Goal: Task Accomplishment & Management: Manage account settings

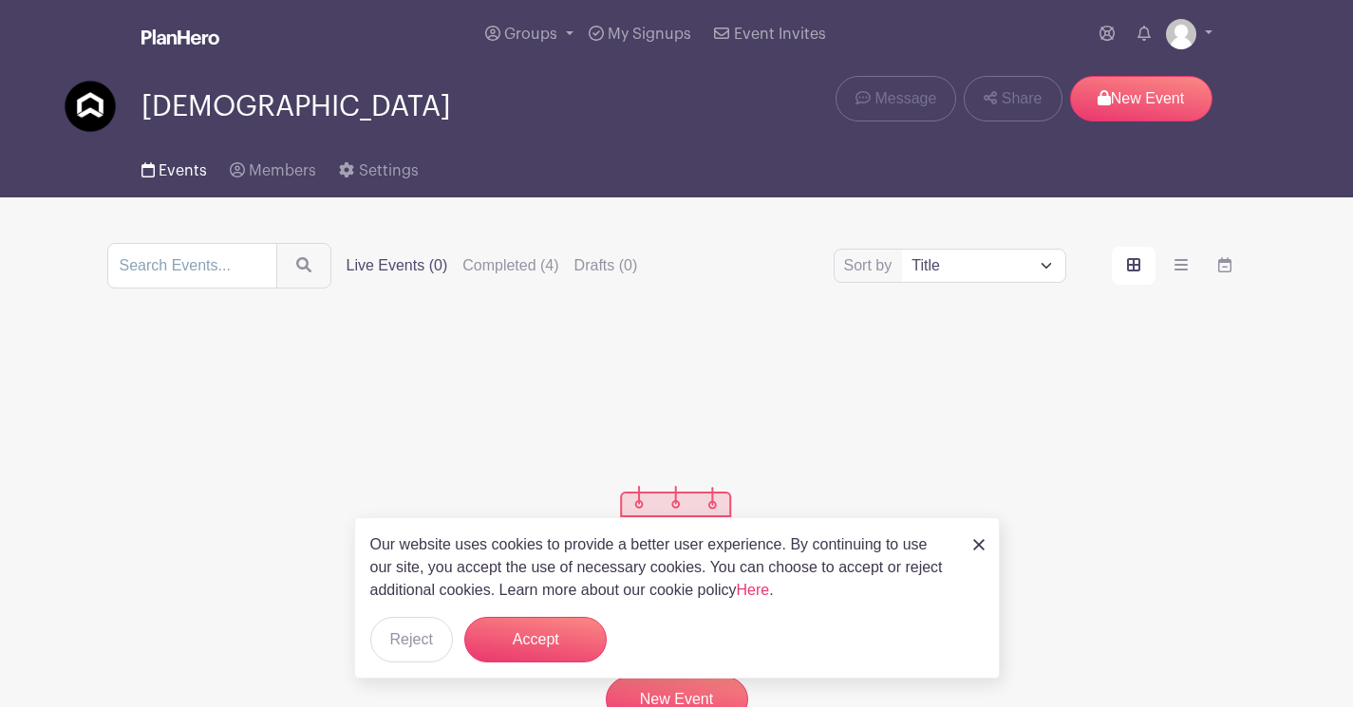
click at [182, 181] on link "Events" at bounding box center [174, 167] width 66 height 61
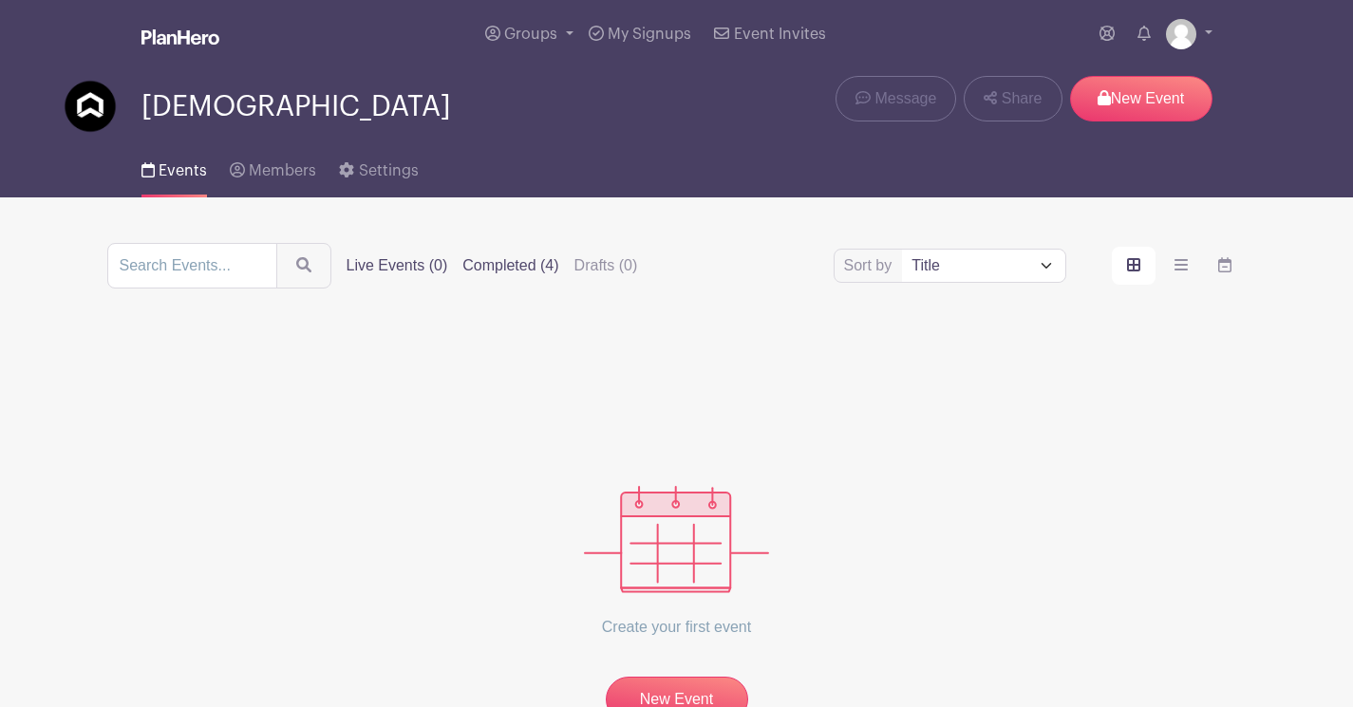
click at [516, 262] on label "Completed (4)" at bounding box center [510, 265] width 96 height 23
click at [0, 0] on input "Completed (4)" at bounding box center [0, 0] width 0 height 0
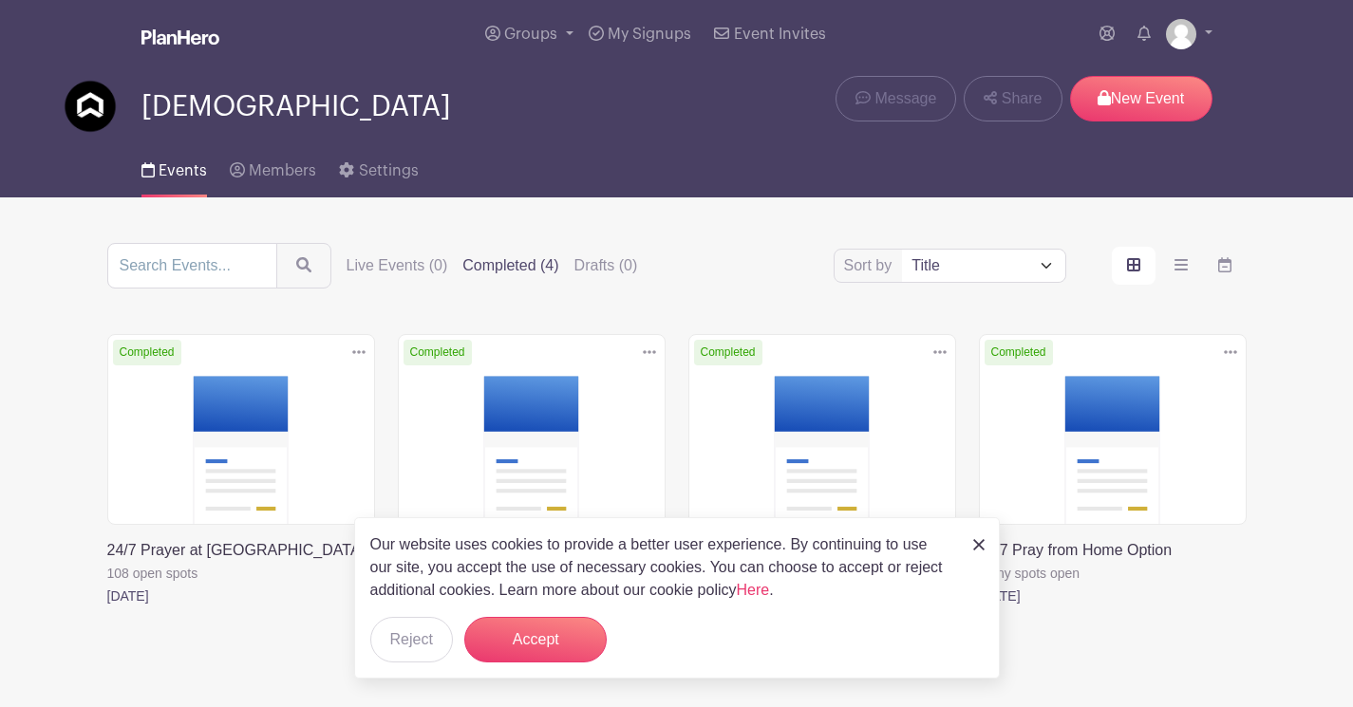
scroll to position [13, 0]
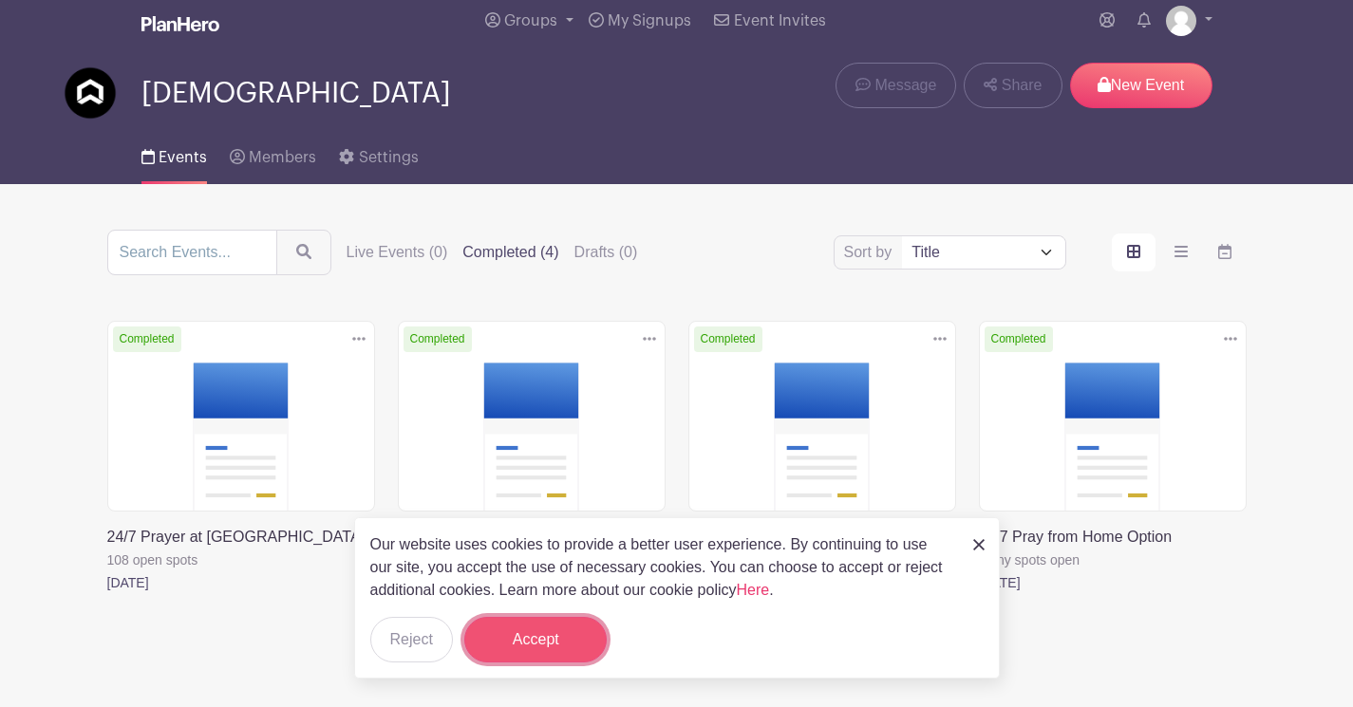
click at [536, 627] on button "Accept" at bounding box center [535, 640] width 142 height 46
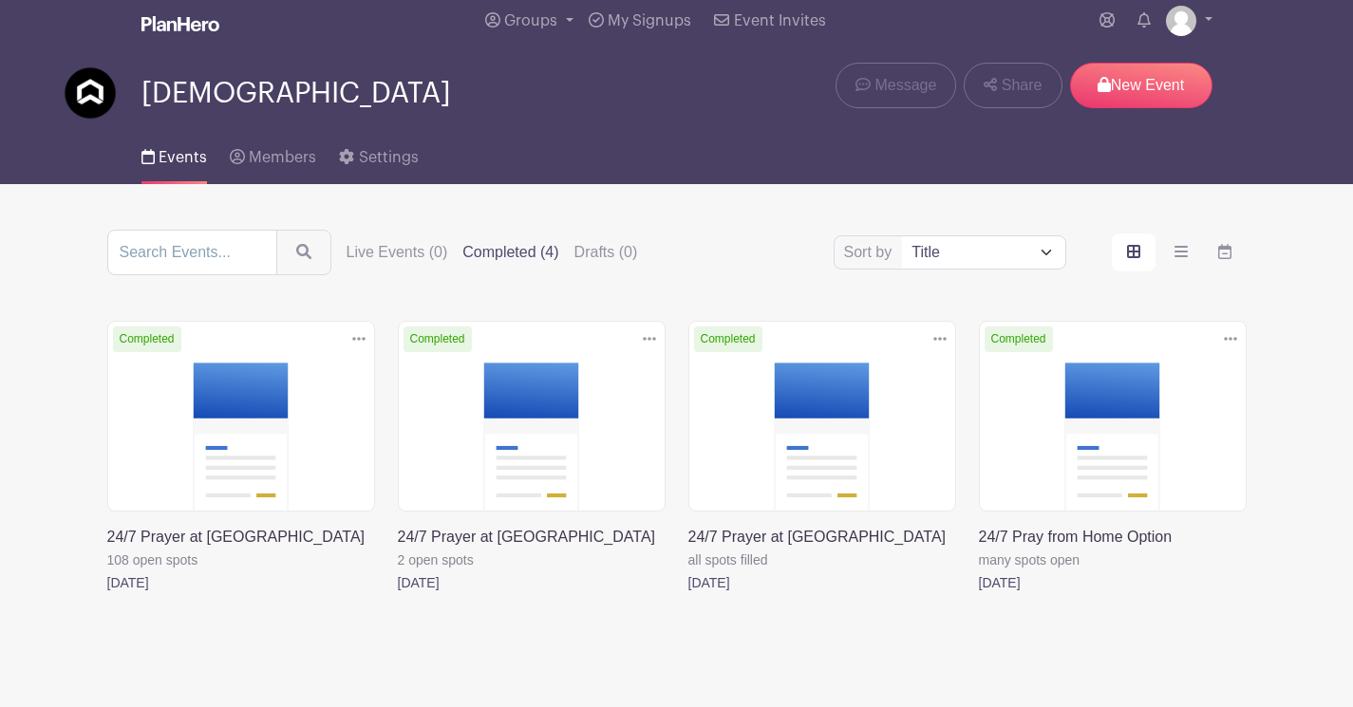
click at [398, 594] on link at bounding box center [398, 594] width 0 height 0
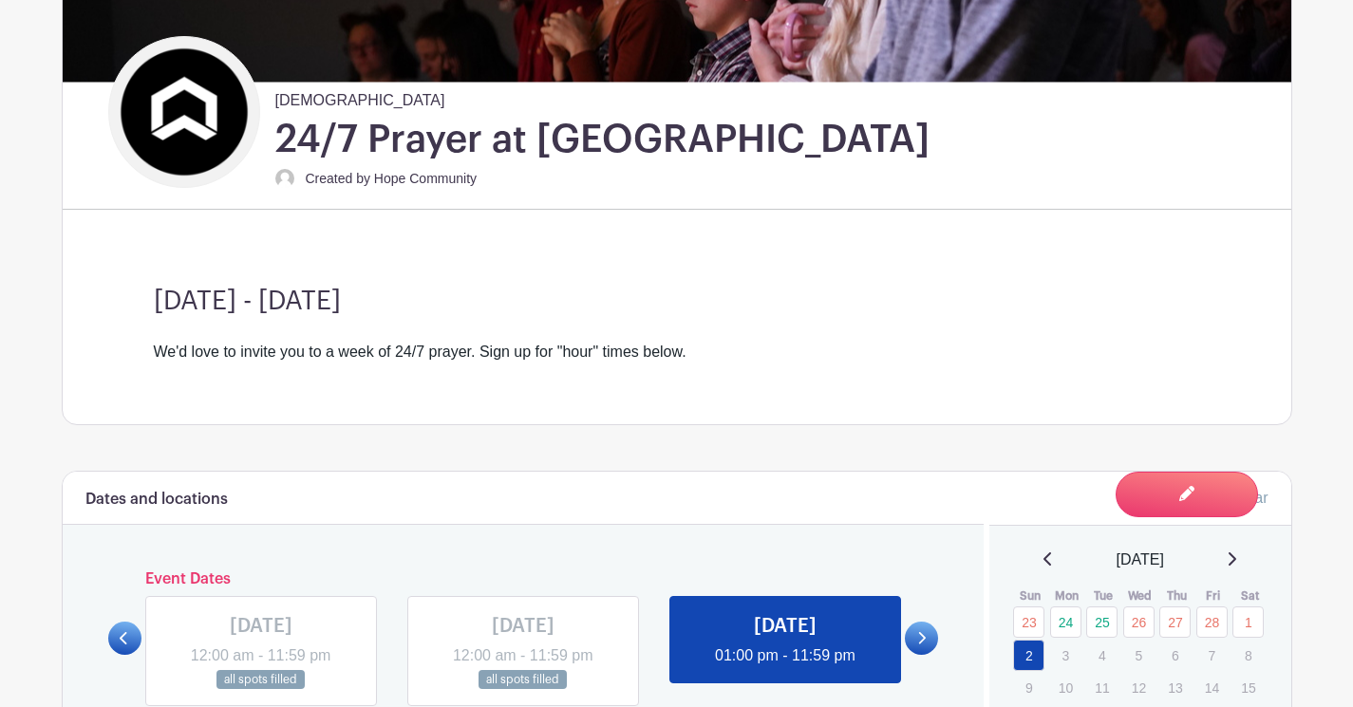
scroll to position [727, 0]
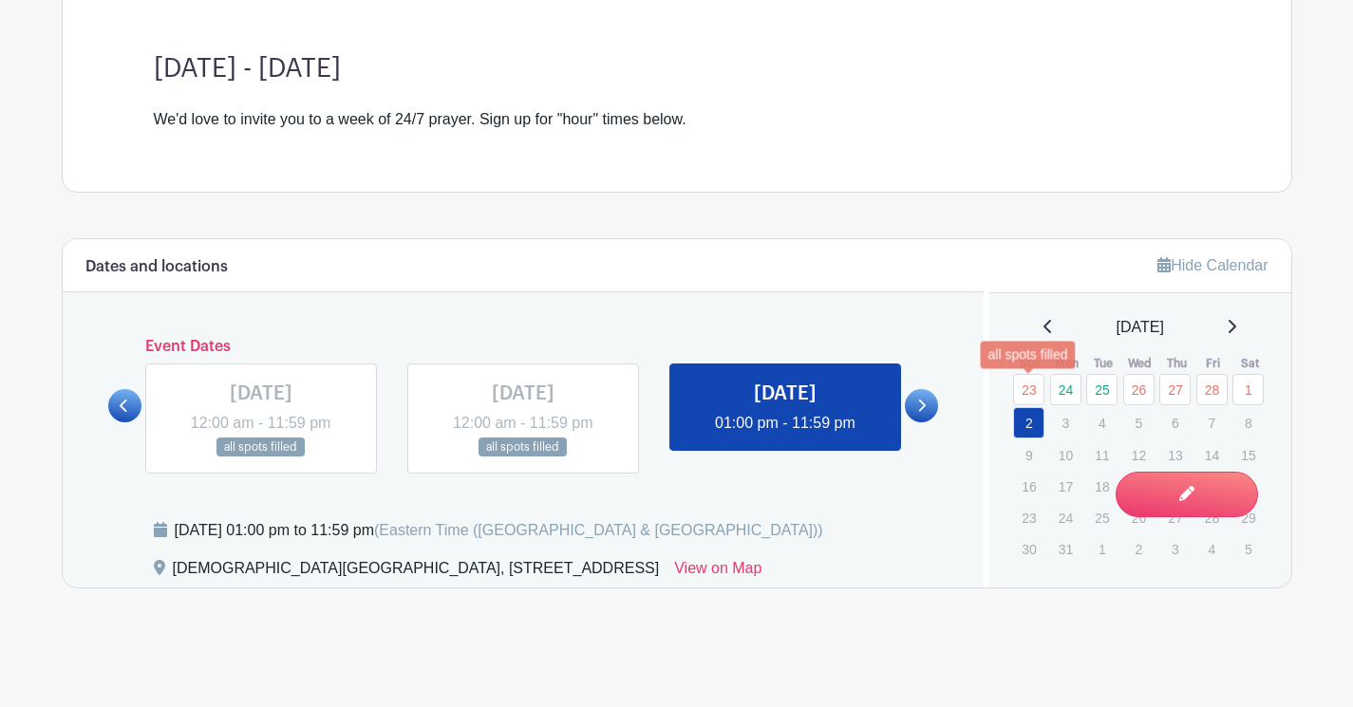
click at [1040, 388] on link "23" at bounding box center [1028, 389] width 31 height 31
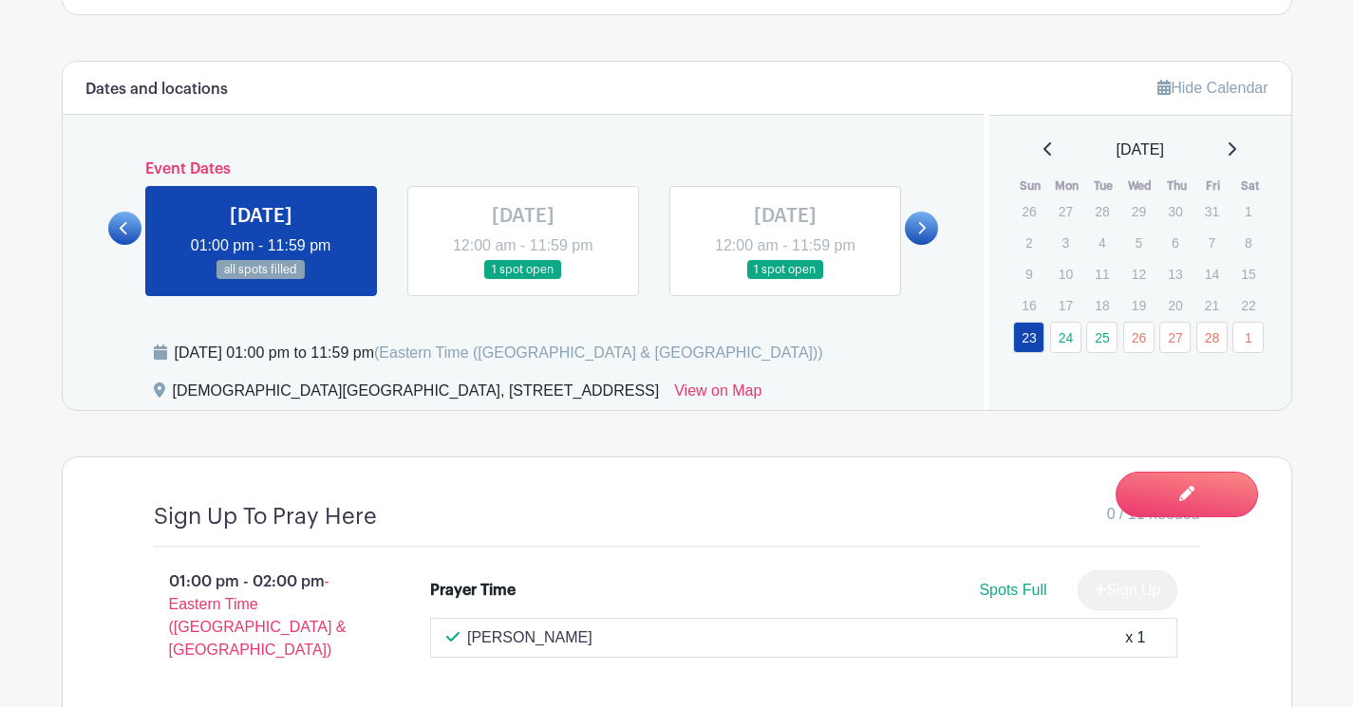
scroll to position [884, 0]
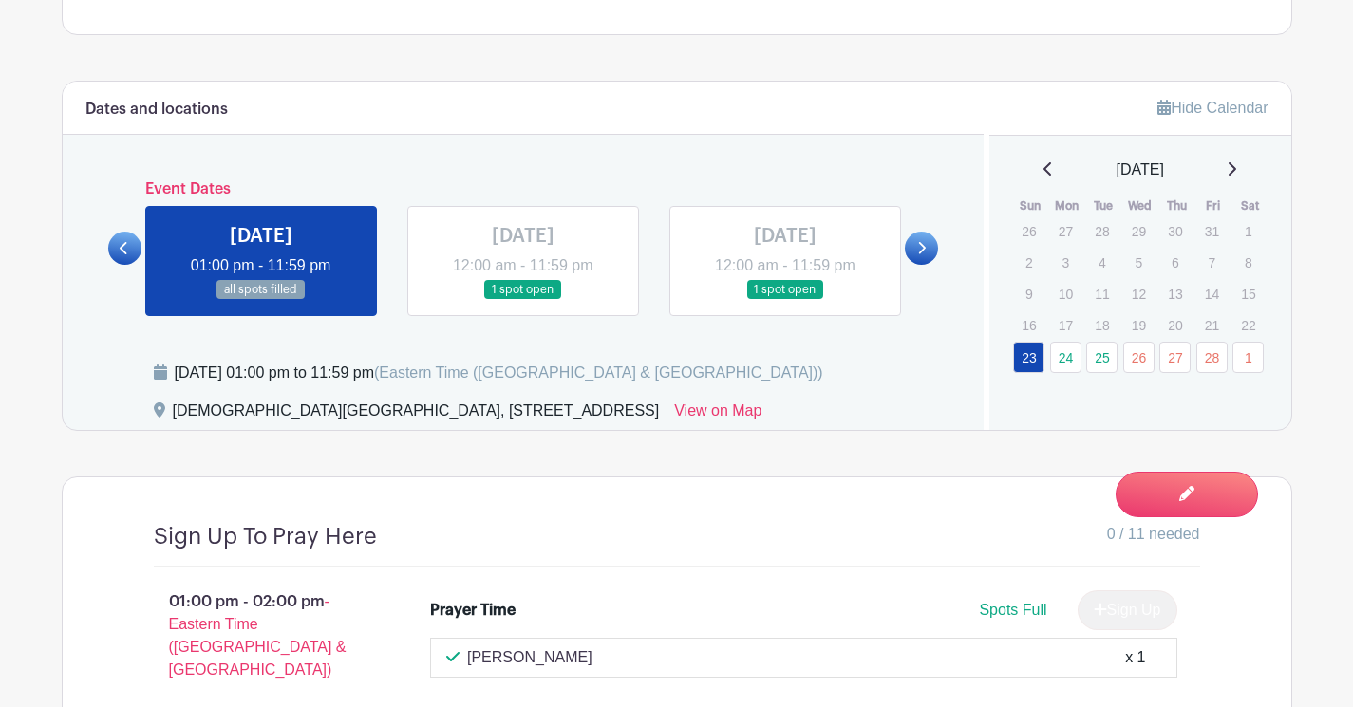
click at [523, 300] on link at bounding box center [523, 300] width 0 height 0
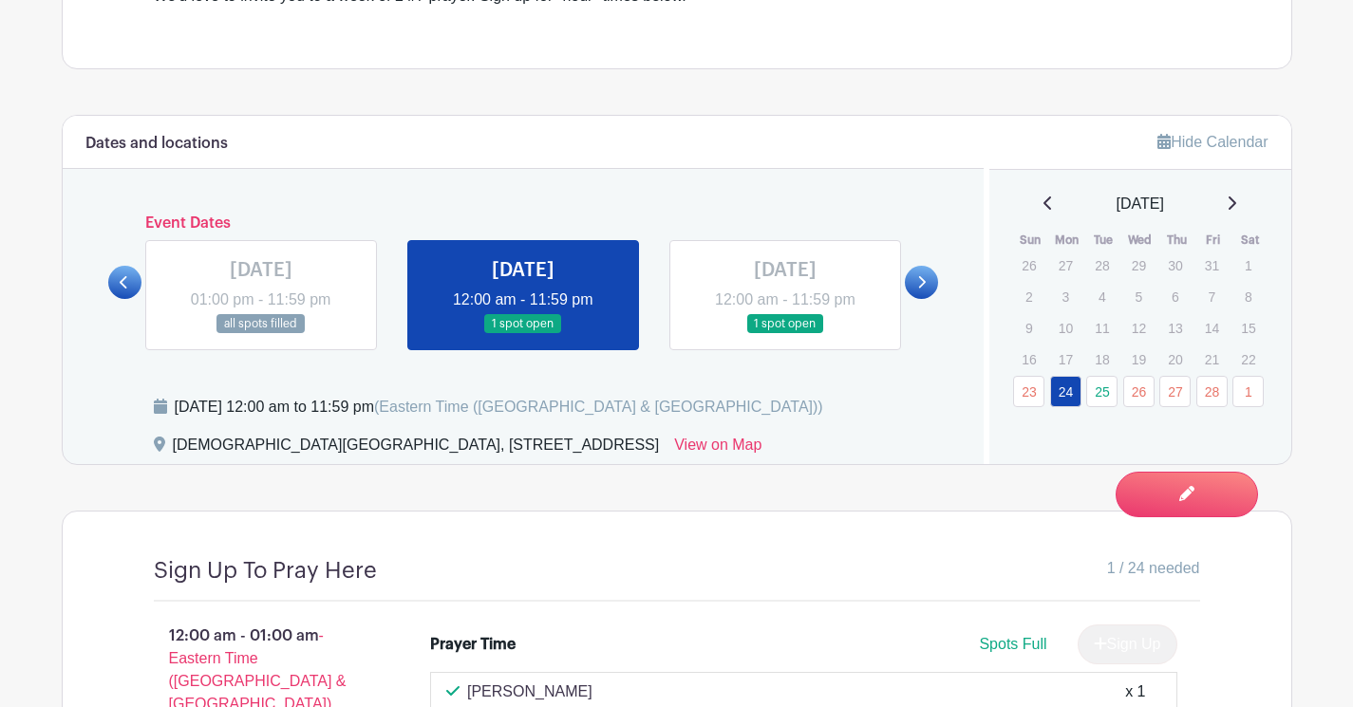
scroll to position [871, 0]
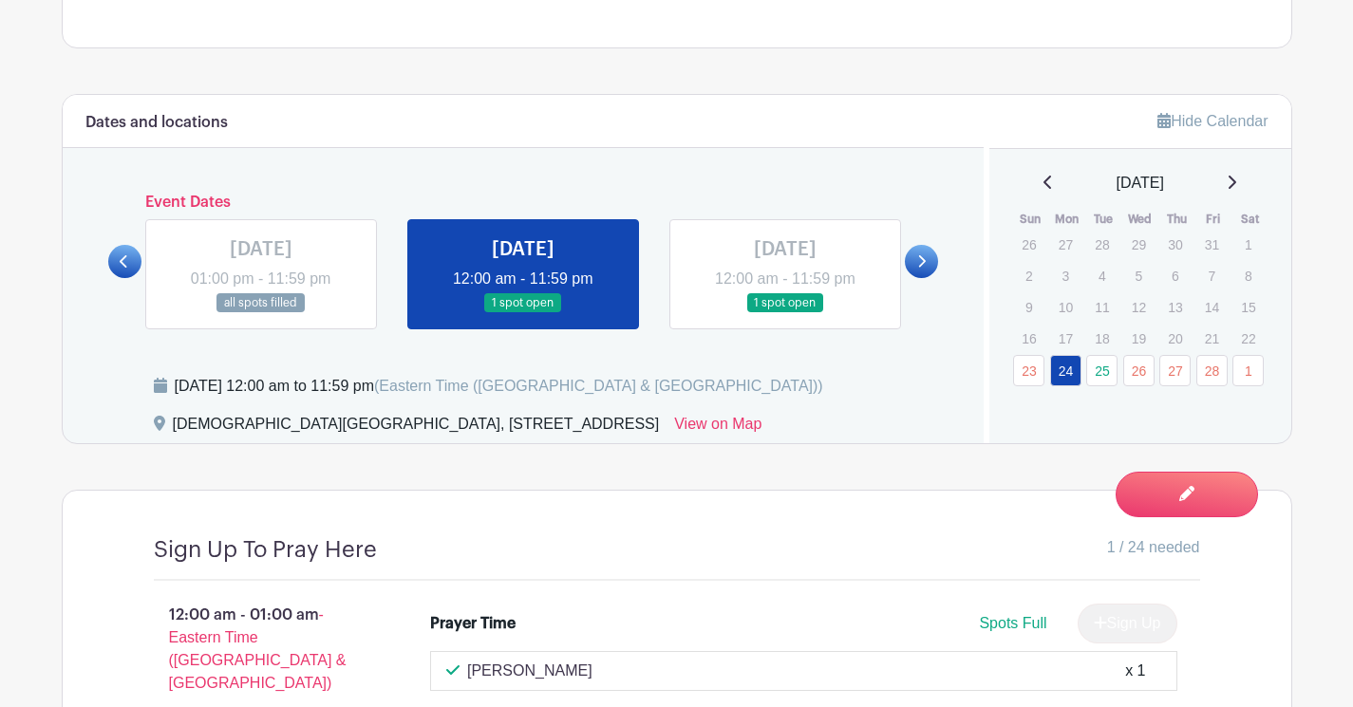
click at [785, 313] on link at bounding box center [785, 313] width 0 height 0
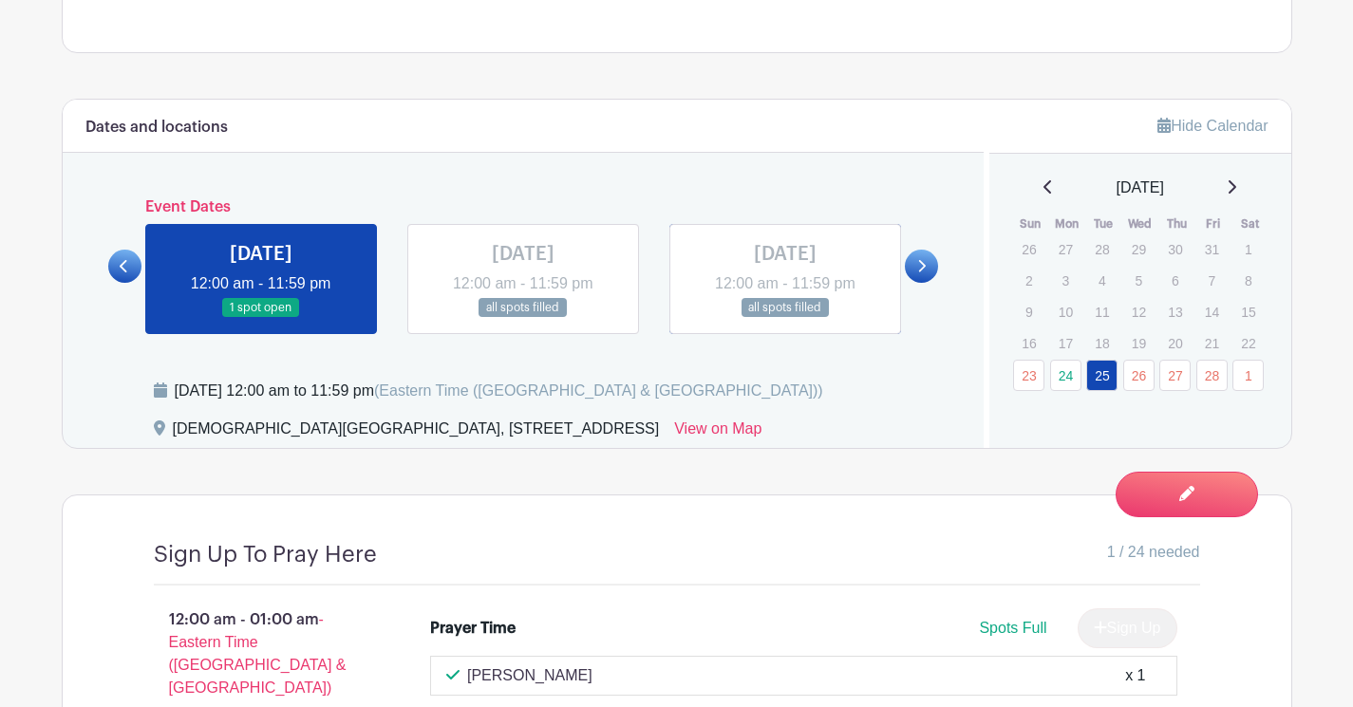
scroll to position [868, 0]
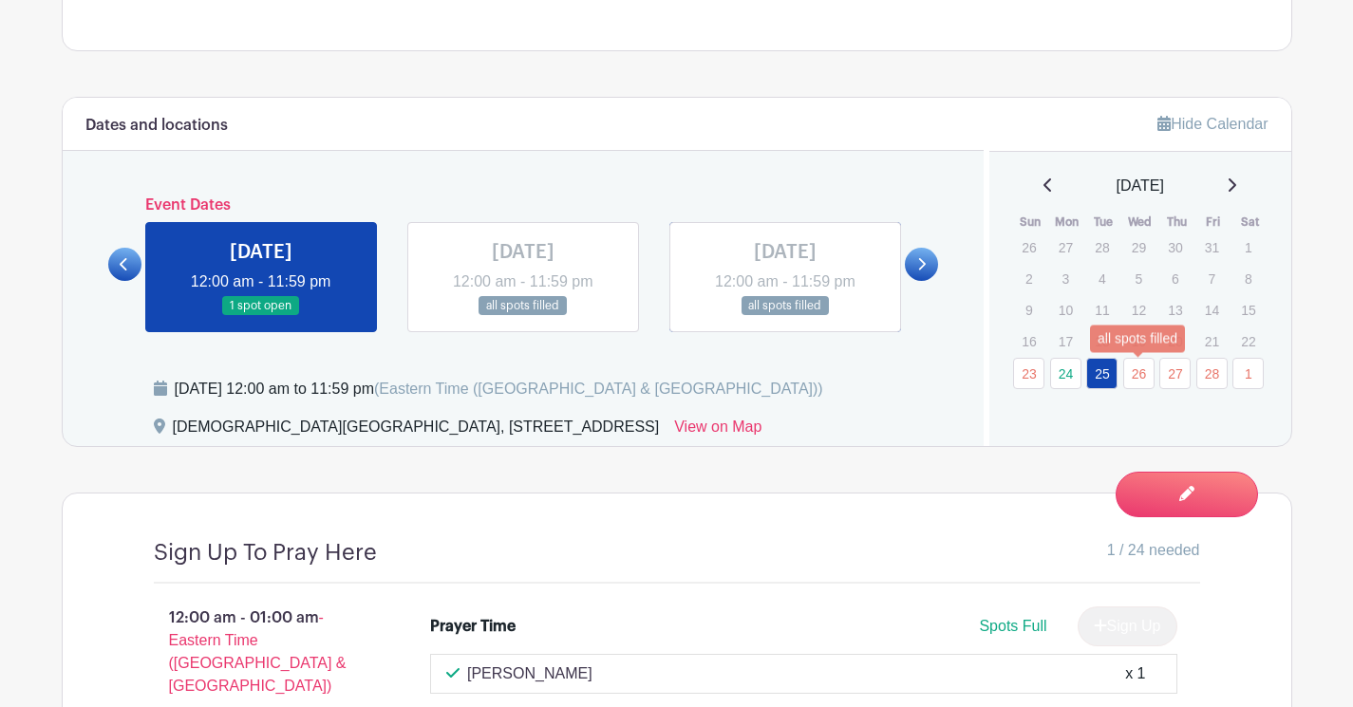
click at [1131, 376] on link "26" at bounding box center [1138, 373] width 31 height 31
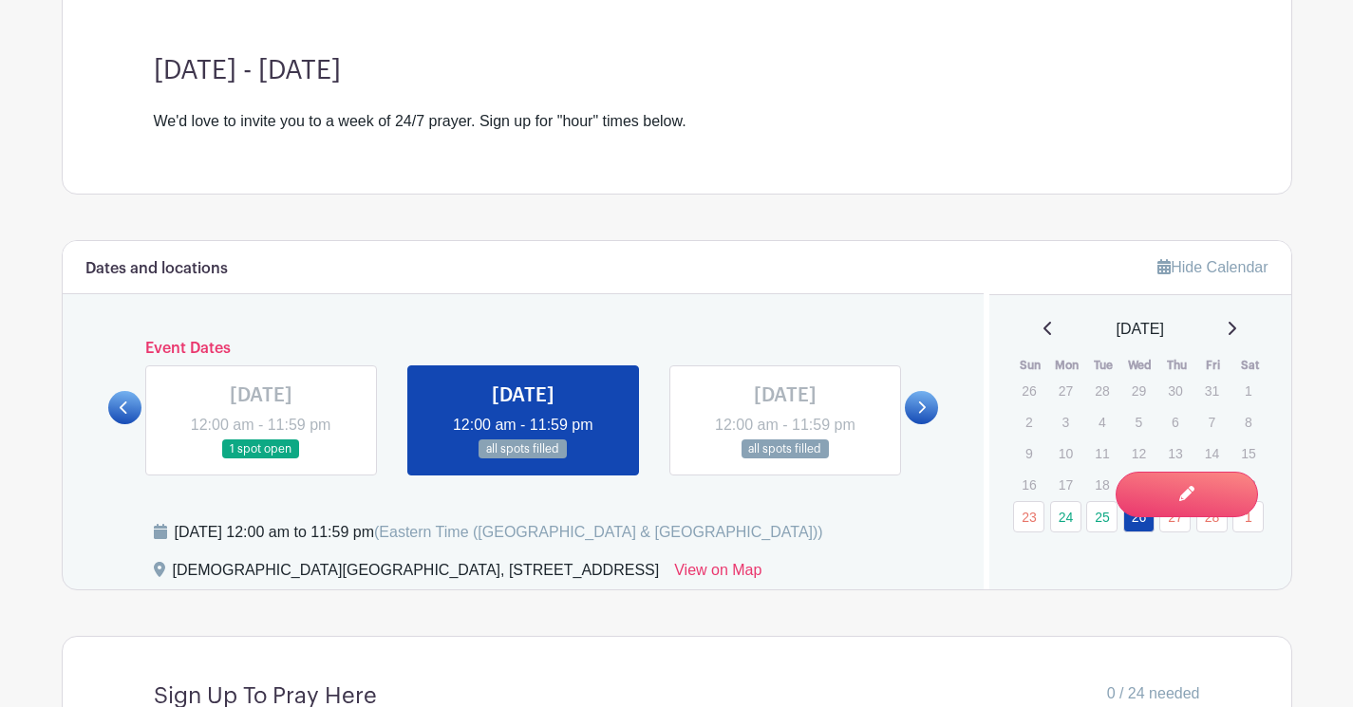
scroll to position [733, 0]
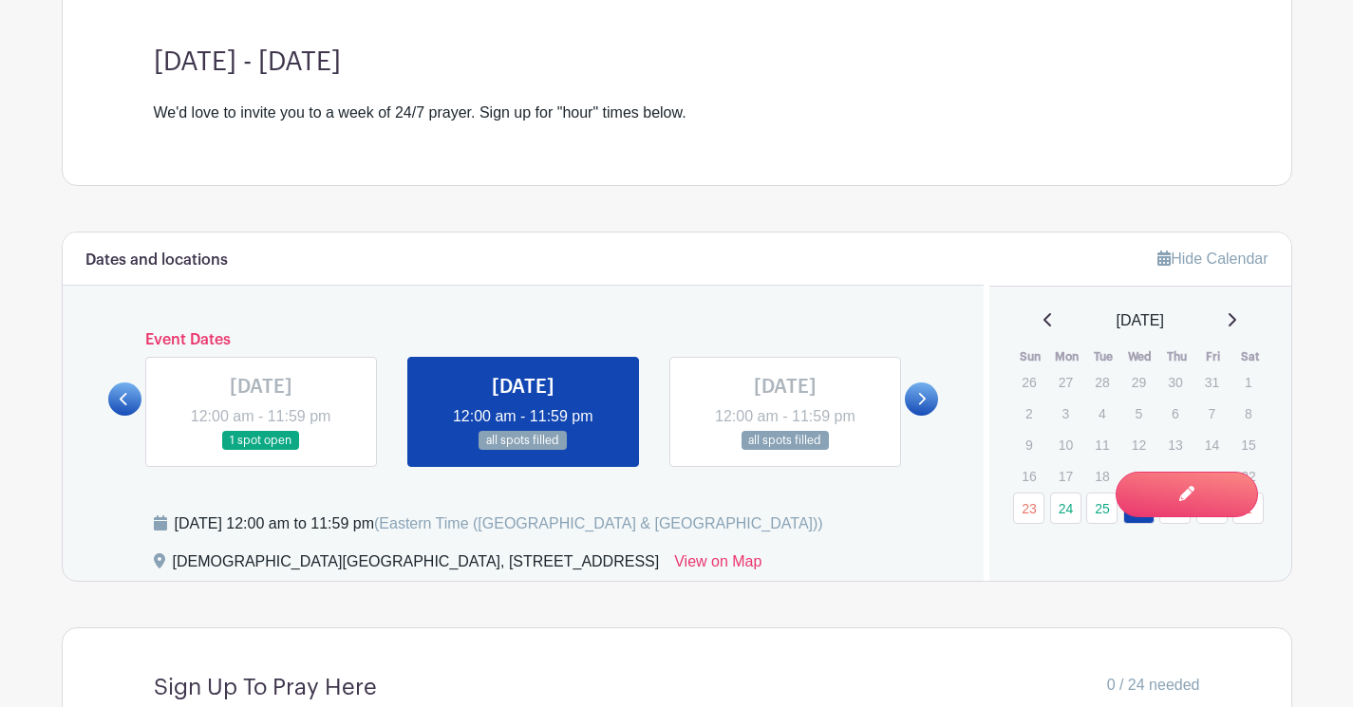
click at [785, 451] on link at bounding box center [785, 451] width 0 height 0
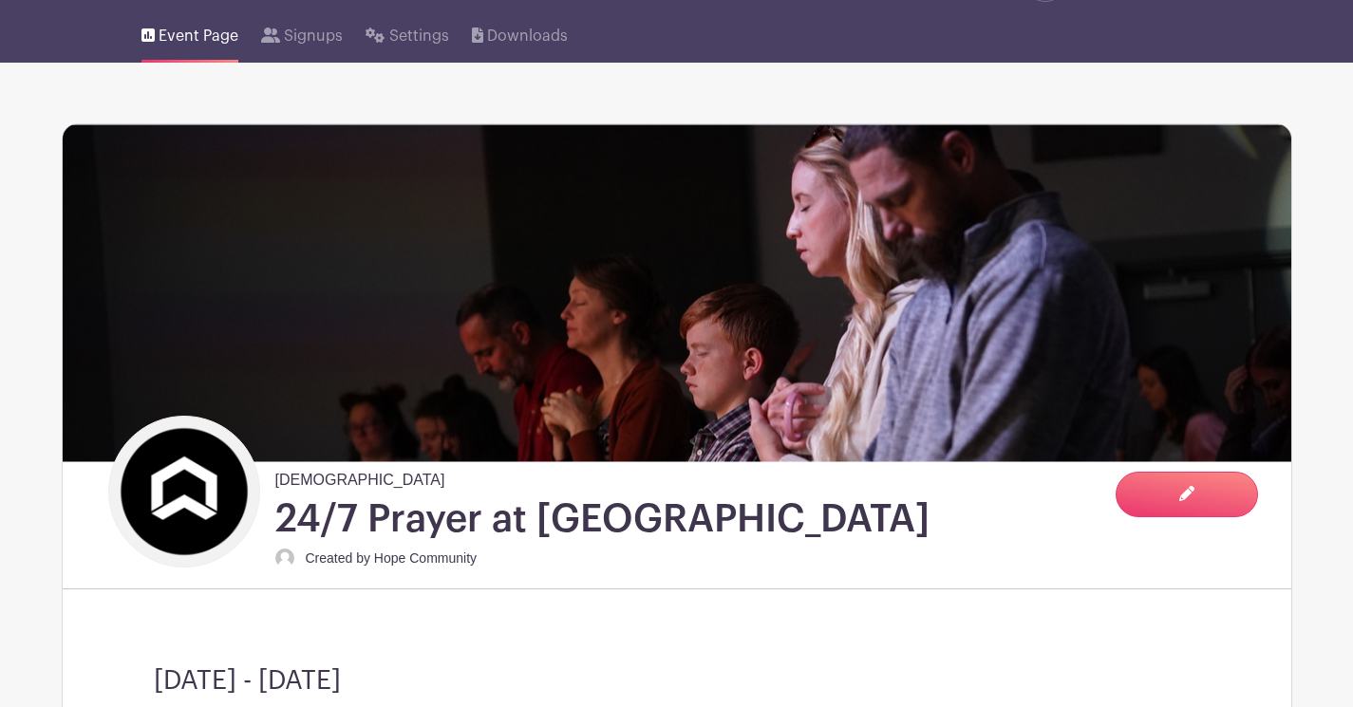
scroll to position [121, 0]
